Goal: Task Accomplishment & Management: Complete application form

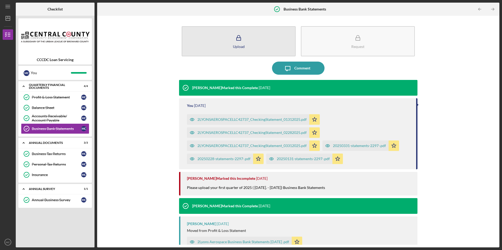
click at [236, 48] on div "Upload" at bounding box center [239, 47] width 12 height 4
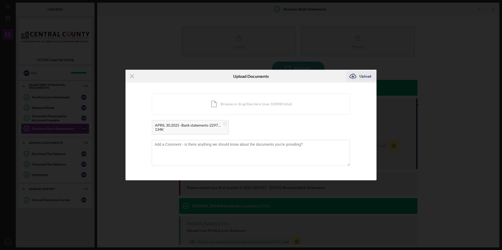
click at [362, 72] on div "Upload" at bounding box center [365, 76] width 12 height 11
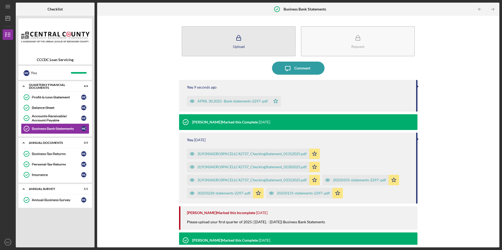
click at [244, 45] on button "Upload" at bounding box center [239, 41] width 114 height 30
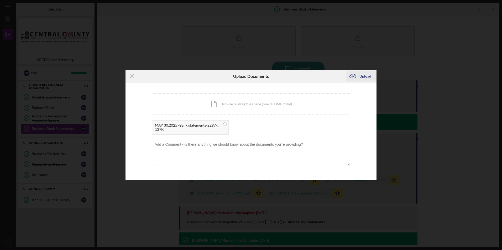
click at [359, 77] on button "Icon/Upload Upload" at bounding box center [361, 76] width 30 height 11
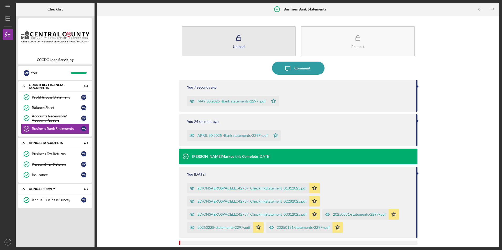
click at [233, 43] on icon "button" at bounding box center [238, 38] width 13 height 13
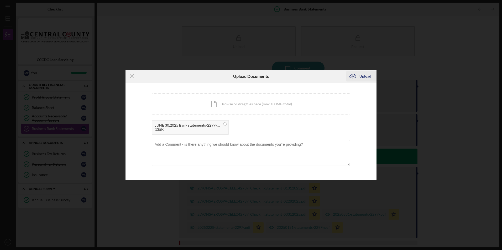
click at [364, 77] on div "Upload" at bounding box center [365, 76] width 12 height 11
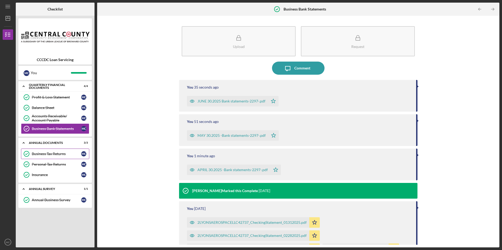
click at [42, 155] on div "Business Tax Returns" at bounding box center [56, 154] width 49 height 4
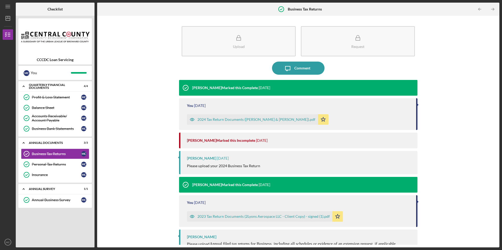
click at [243, 120] on div "2024 Tax Return Documents ([PERSON_NAME] & [PERSON_NAME]).pdf" at bounding box center [256, 120] width 118 height 4
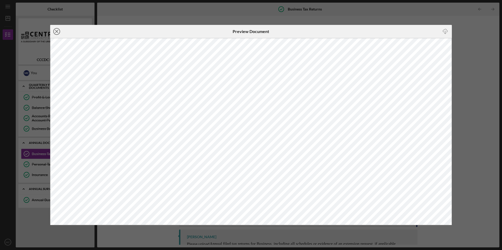
click at [53, 30] on icon "Icon/Close" at bounding box center [56, 31] width 13 height 13
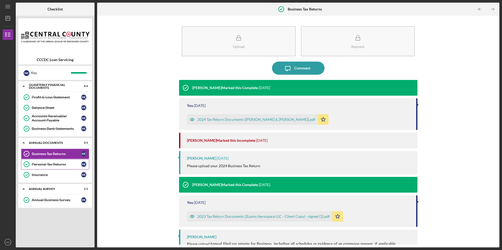
click at [55, 163] on div "Personal Tax Returns" at bounding box center [56, 165] width 49 height 4
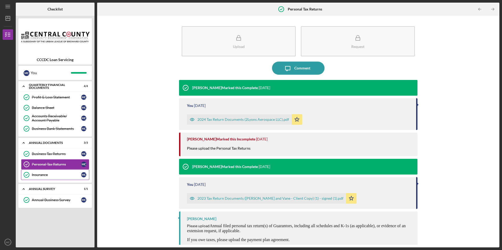
click at [41, 175] on div "Insurance" at bounding box center [56, 175] width 49 height 4
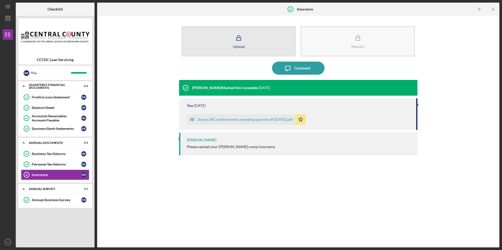
click at [210, 38] on button "Upload" at bounding box center [239, 41] width 114 height 30
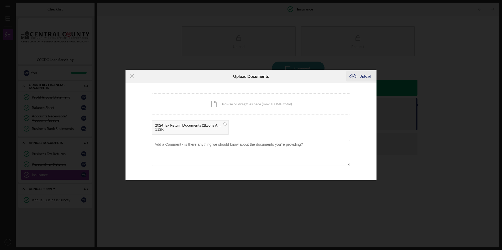
click at [359, 78] on button "Icon/Upload Upload" at bounding box center [361, 76] width 30 height 11
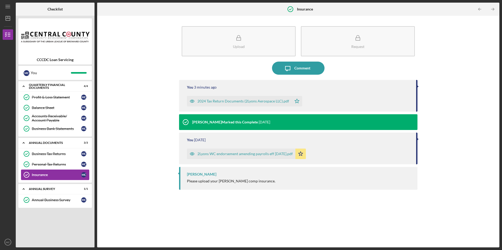
click at [56, 174] on div "Insurance" at bounding box center [56, 175] width 49 height 4
click at [52, 175] on div "Insurance" at bounding box center [56, 175] width 49 height 4
click at [45, 164] on div "Personal Tax Returns" at bounding box center [56, 165] width 49 height 4
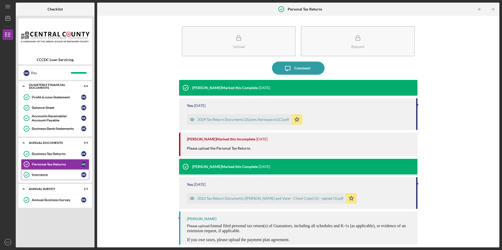
click at [40, 175] on div "Insurance" at bounding box center [56, 175] width 49 height 4
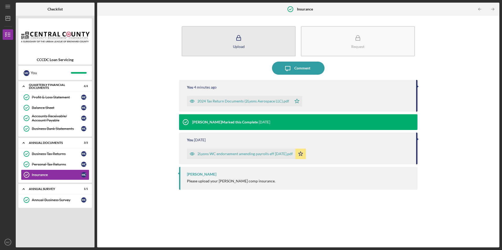
click at [245, 47] on button "Upload" at bounding box center [239, 41] width 114 height 30
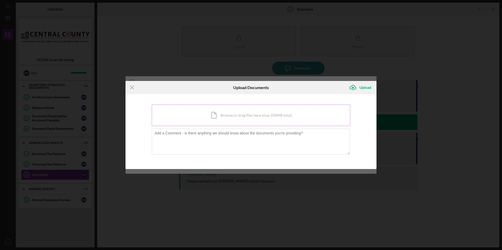
click at [252, 114] on div "Icon/Document Browse or drag files here (max 100MB total) Tap to choose files o…" at bounding box center [251, 116] width 199 height 22
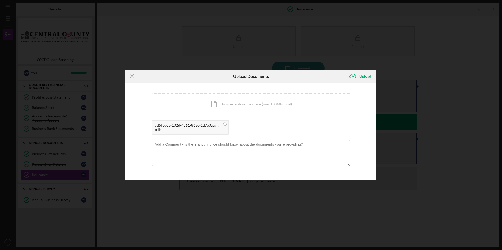
click at [165, 149] on textarea at bounding box center [251, 153] width 198 height 26
type textarea "Ascendant"
click at [367, 75] on div "Upload" at bounding box center [365, 76] width 12 height 11
